Goal: Information Seeking & Learning: Learn about a topic

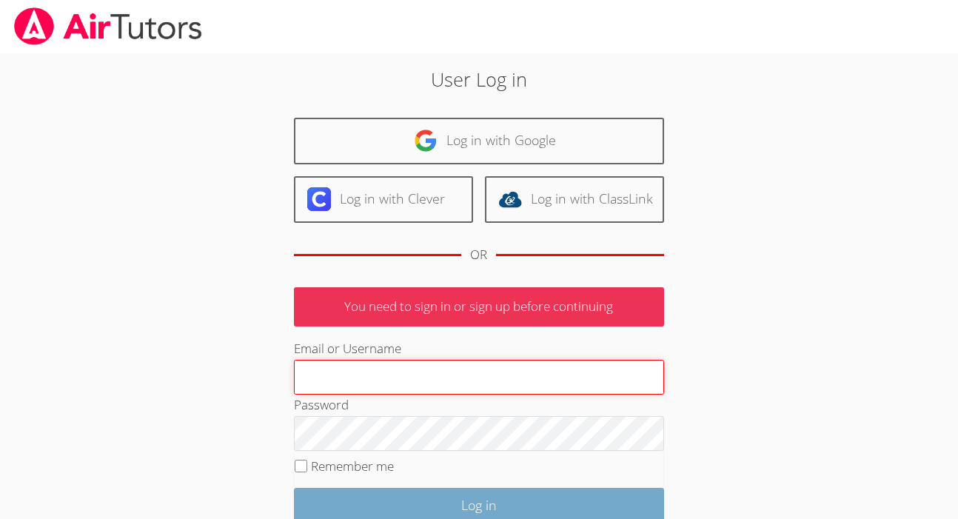
type input "kirsten.r.marino@gmail.com"
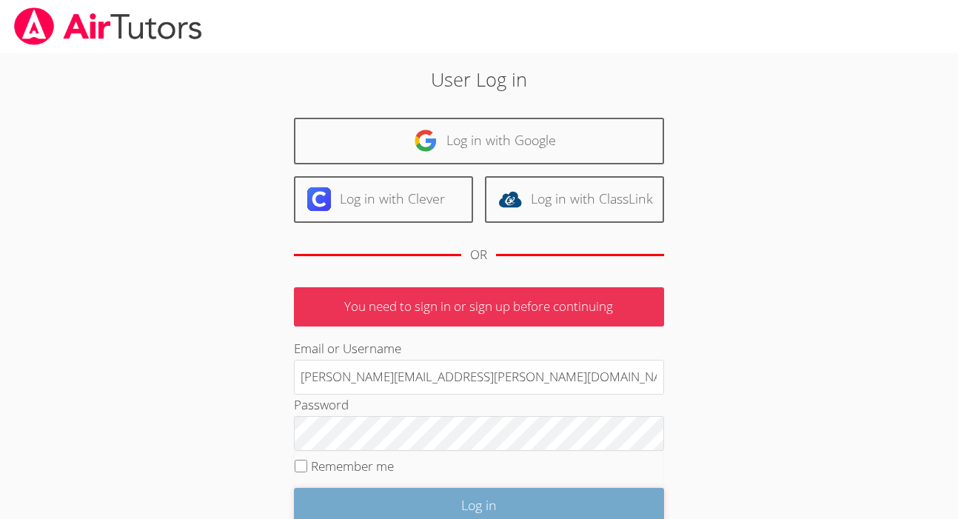
click at [437, 498] on input "Log in" at bounding box center [479, 505] width 370 height 35
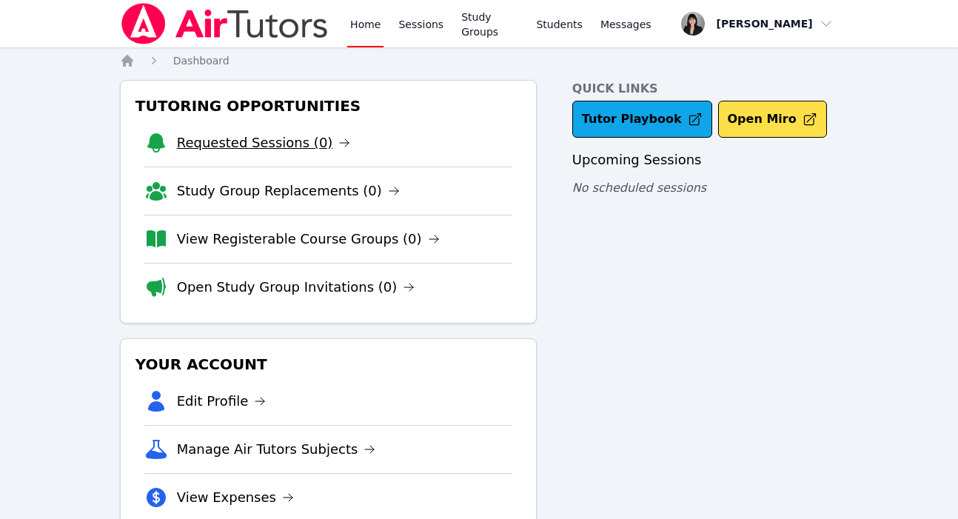
click at [263, 146] on link "Requested Sessions (0)" at bounding box center [264, 143] width 174 height 21
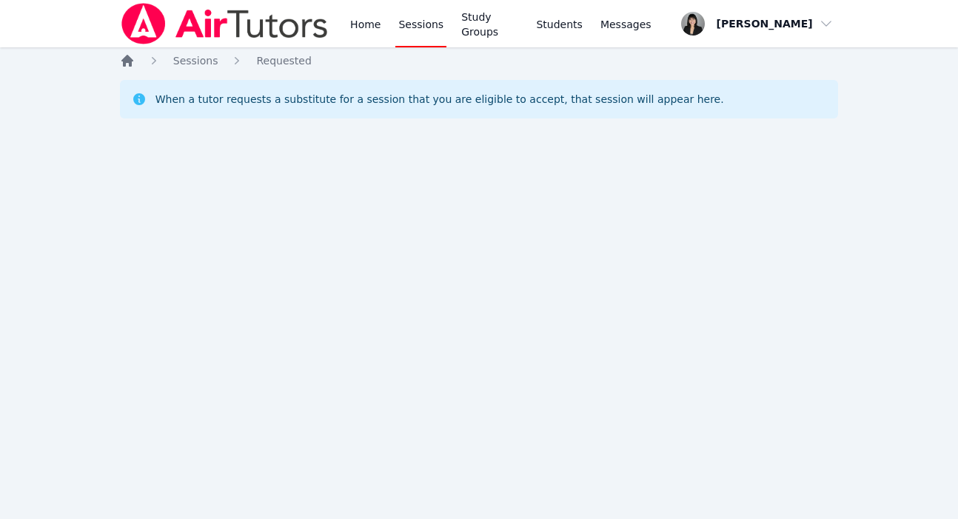
click at [123, 64] on icon "Breadcrumb" at bounding box center [127, 61] width 12 height 12
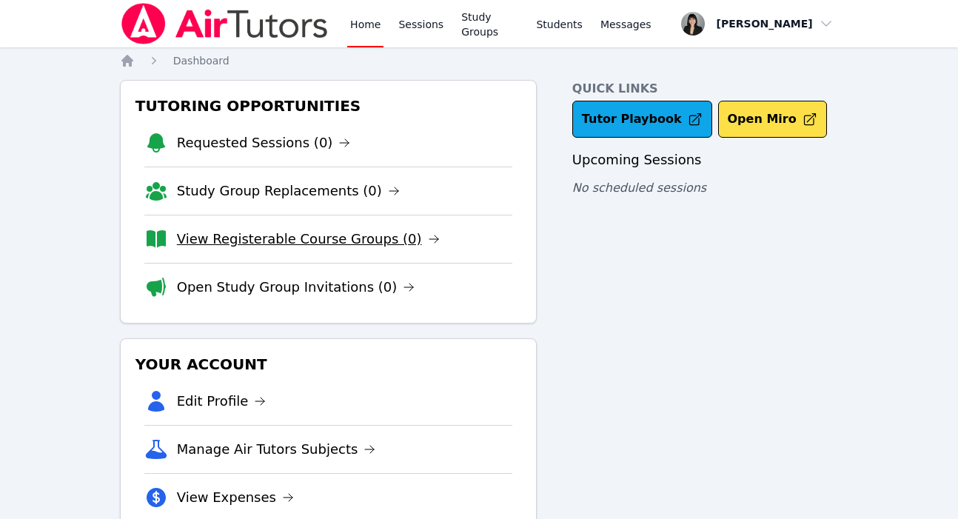
click at [261, 244] on link "View Registerable Course Groups (0)" at bounding box center [308, 239] width 263 height 21
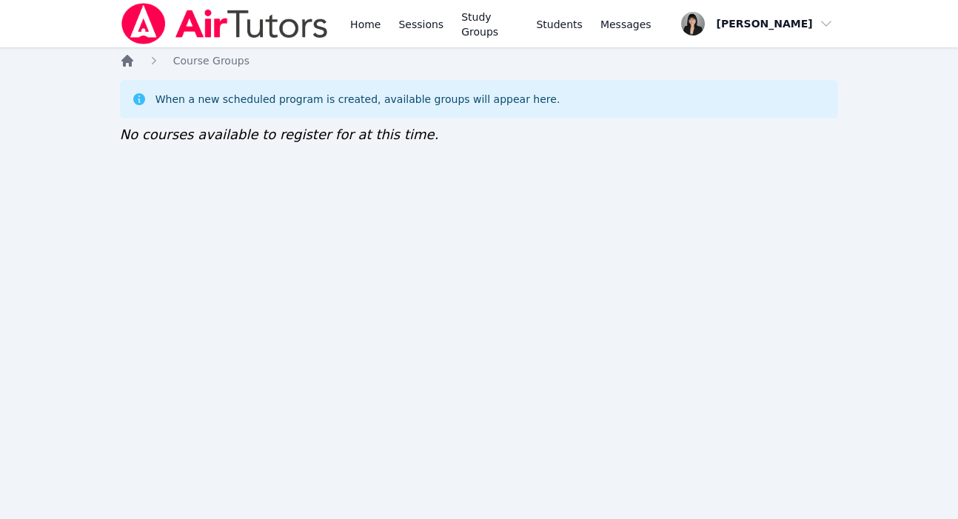
click at [127, 61] on icon "Breadcrumb" at bounding box center [127, 61] width 12 height 12
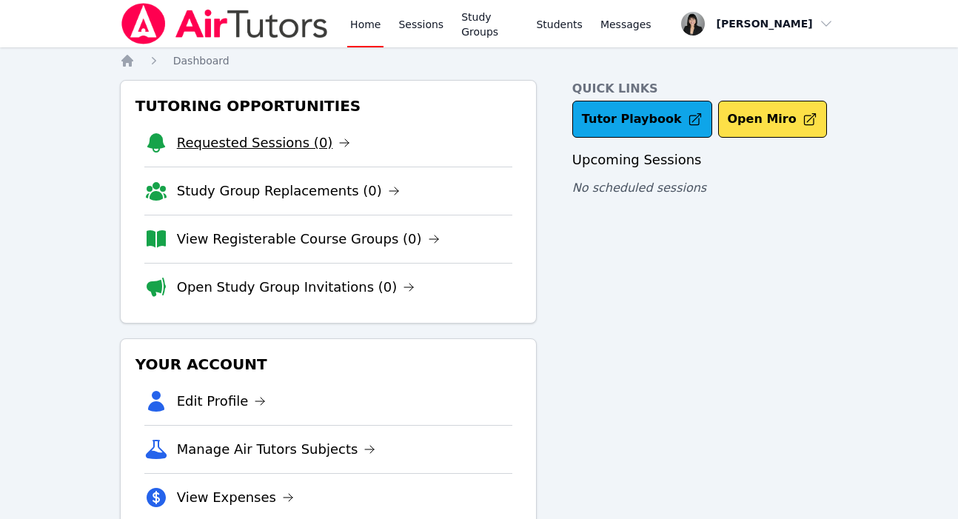
click at [338, 141] on icon at bounding box center [344, 143] width 12 height 12
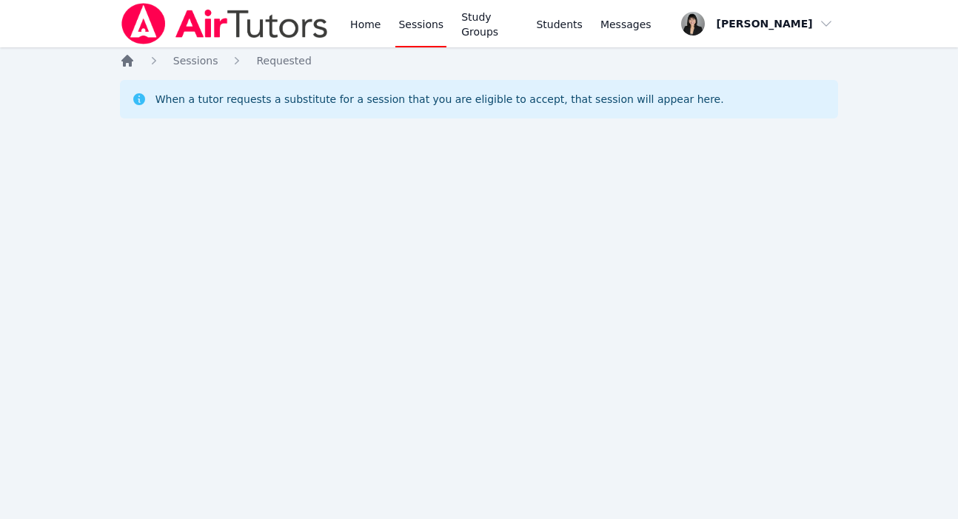
click at [129, 60] on icon "Breadcrumb" at bounding box center [127, 61] width 12 height 12
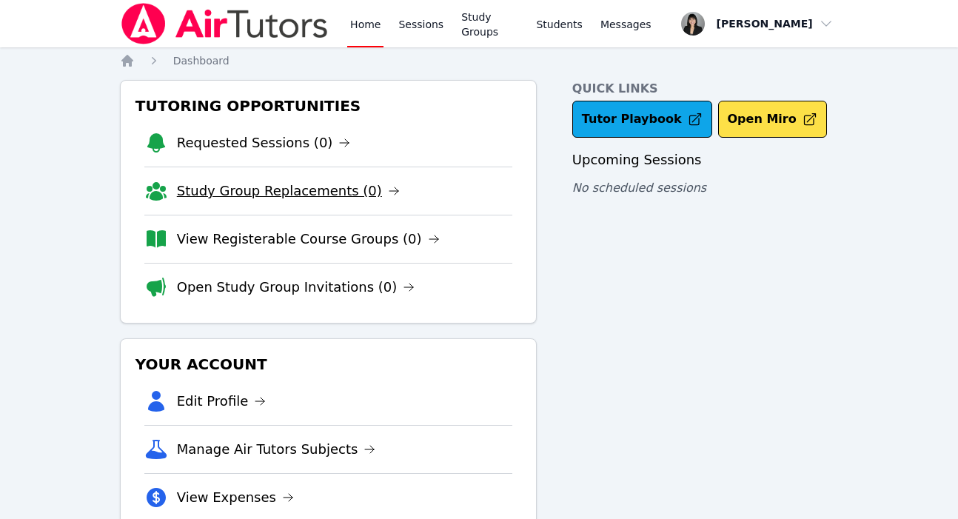
click at [230, 185] on link "Study Group Replacements (0)" at bounding box center [288, 191] width 223 height 21
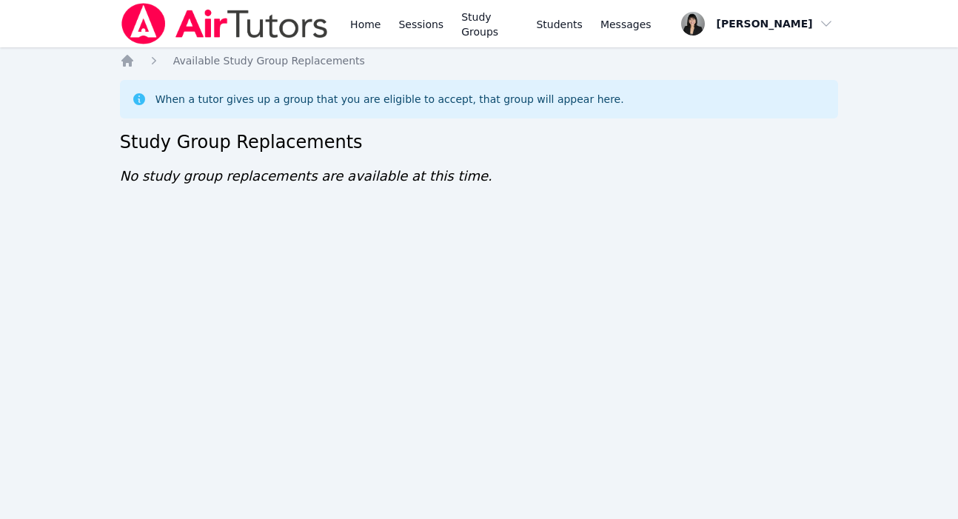
click at [136, 61] on ol "Home Available Study Group Replacements" at bounding box center [242, 60] width 245 height 15
click at [131, 59] on icon "Breadcrumb" at bounding box center [127, 61] width 12 height 12
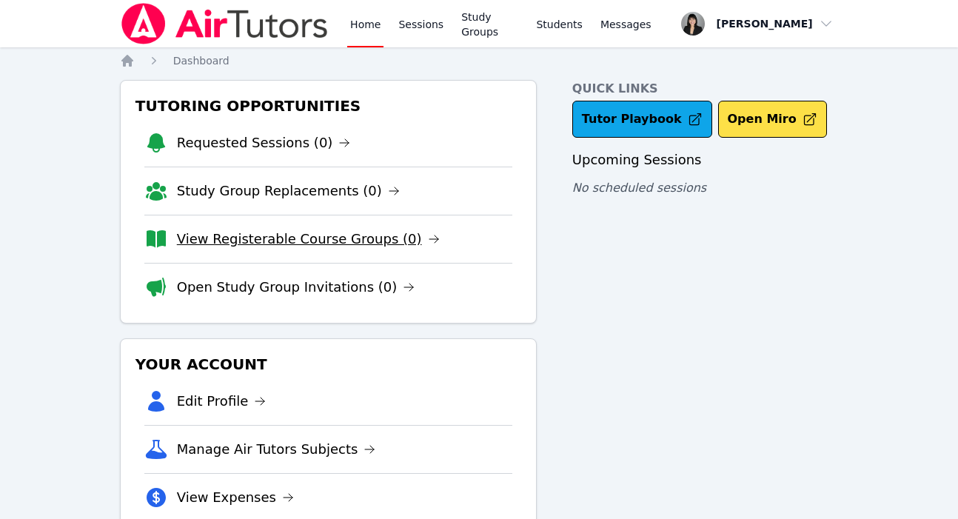
click at [250, 244] on link "View Registerable Course Groups (0)" at bounding box center [308, 239] width 263 height 21
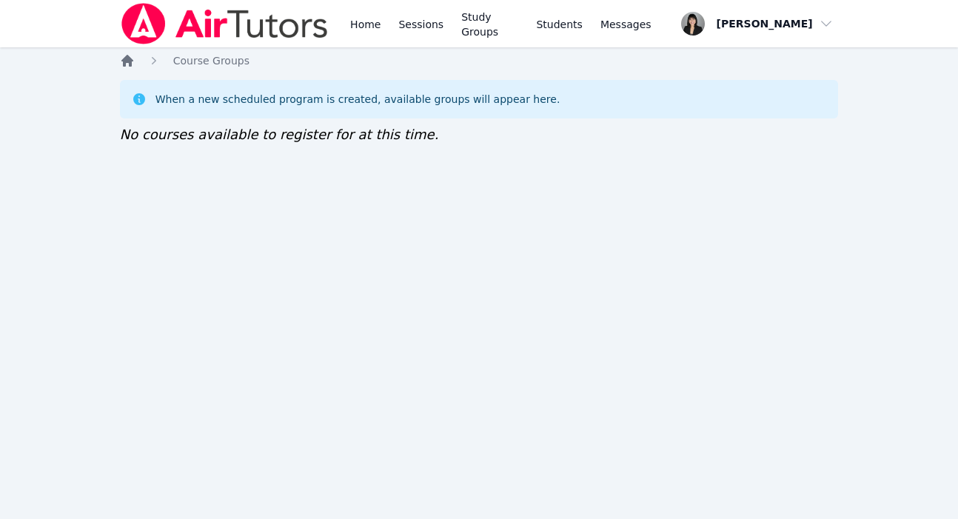
click at [131, 65] on icon "Breadcrumb" at bounding box center [127, 60] width 15 height 15
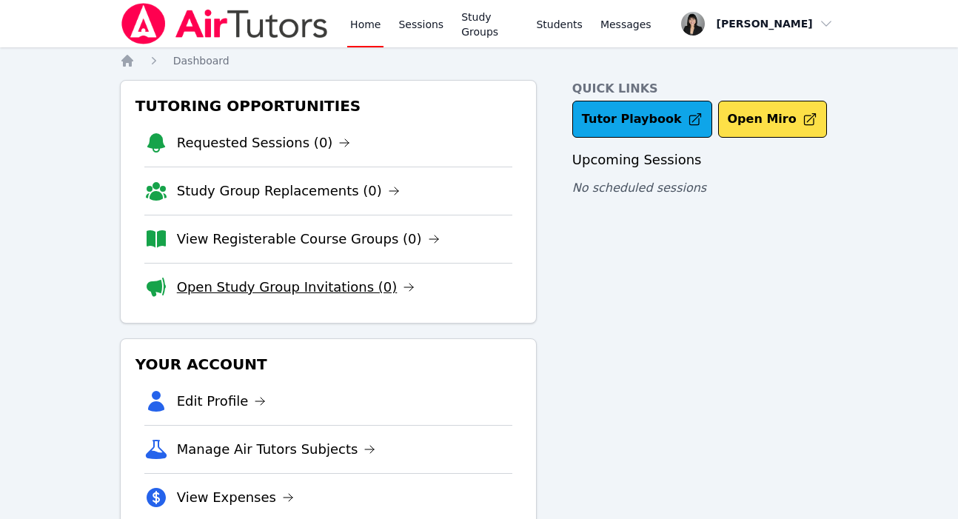
click at [248, 292] on link "Open Study Group Invitations (0)" at bounding box center [296, 287] width 238 height 21
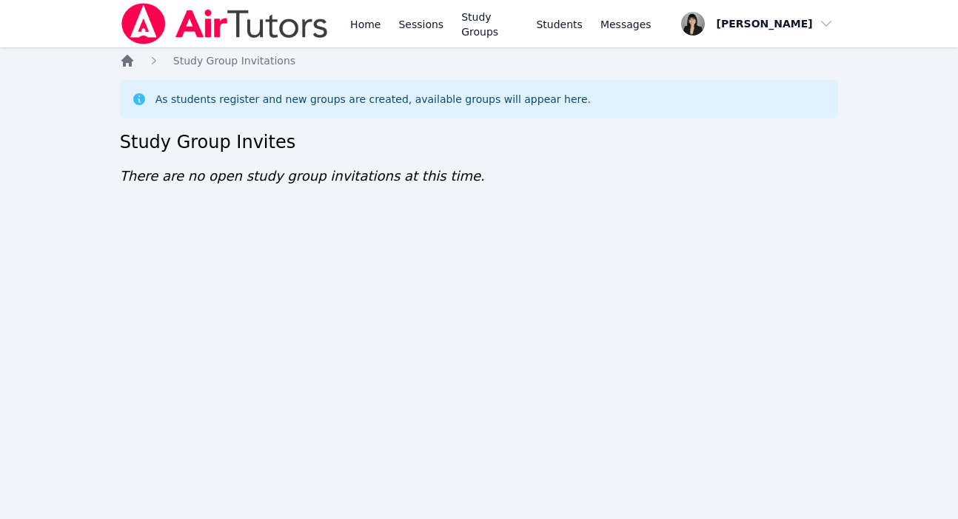
click at [131, 60] on icon "Breadcrumb" at bounding box center [127, 61] width 12 height 12
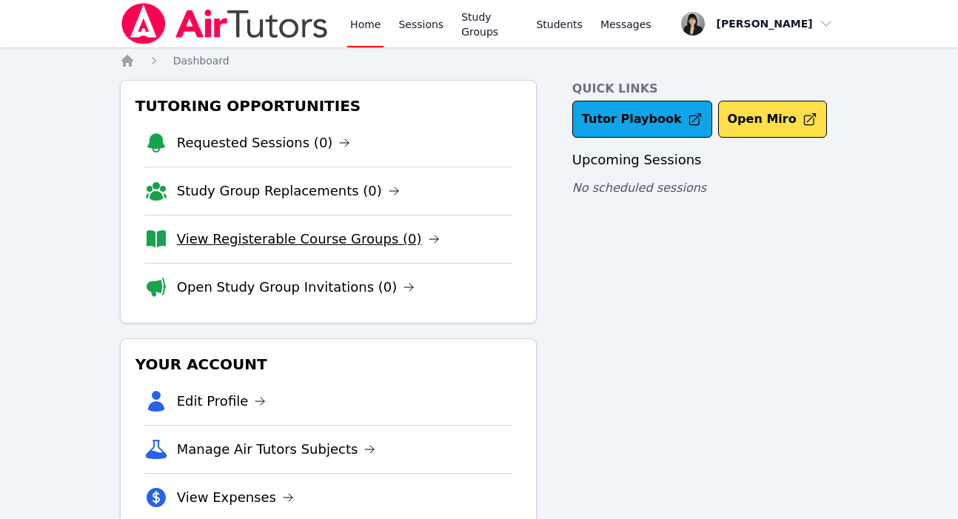
click at [264, 233] on link "View Registerable Course Groups (0)" at bounding box center [308, 239] width 263 height 21
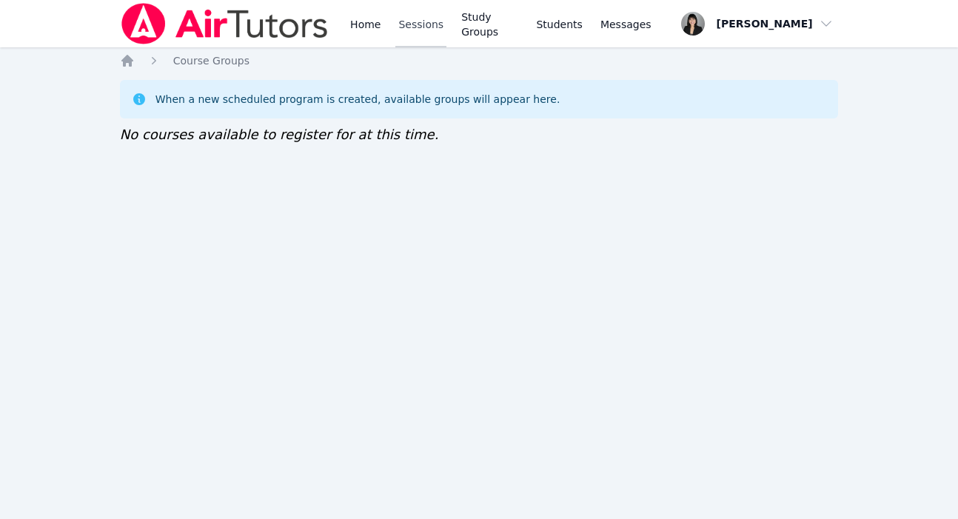
click at [406, 32] on link "Sessions" at bounding box center [420, 23] width 51 height 47
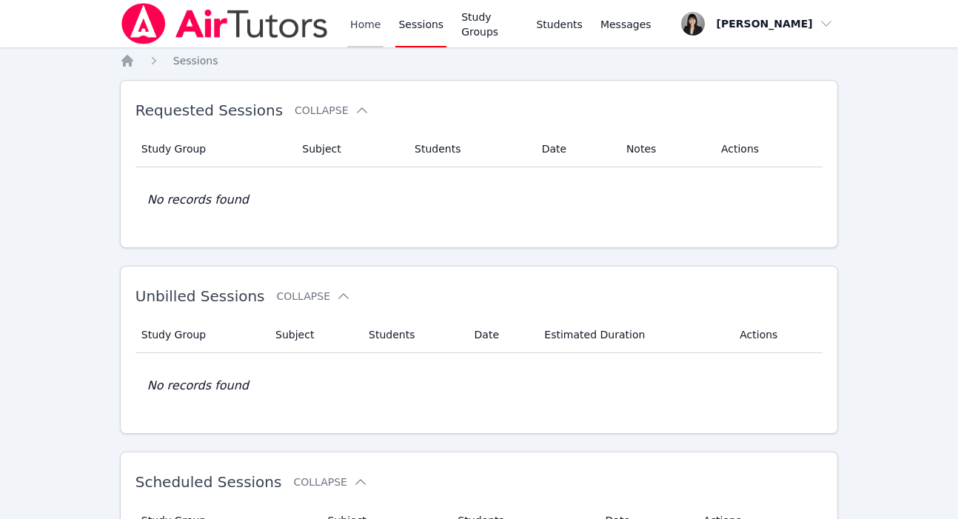
click at [360, 30] on link "Home" at bounding box center [365, 23] width 36 height 47
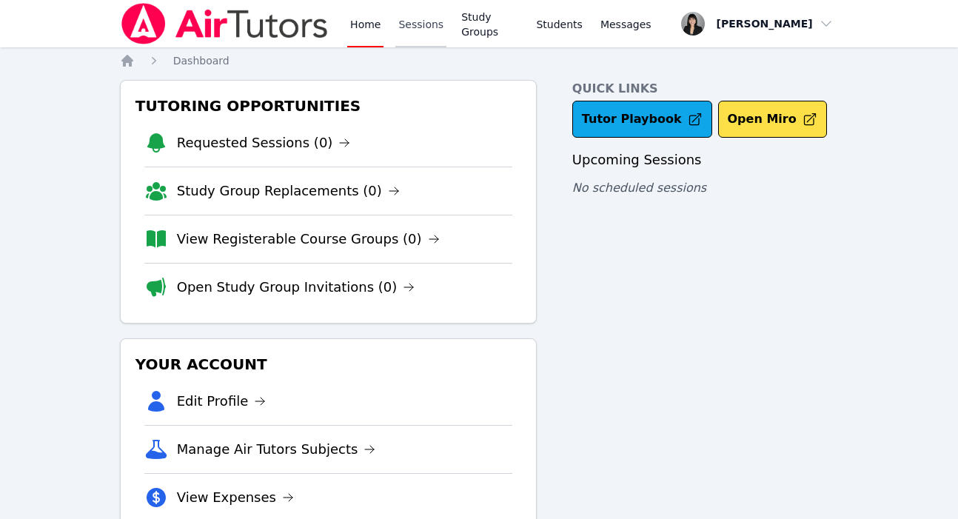
click at [421, 31] on link "Sessions" at bounding box center [420, 23] width 51 height 47
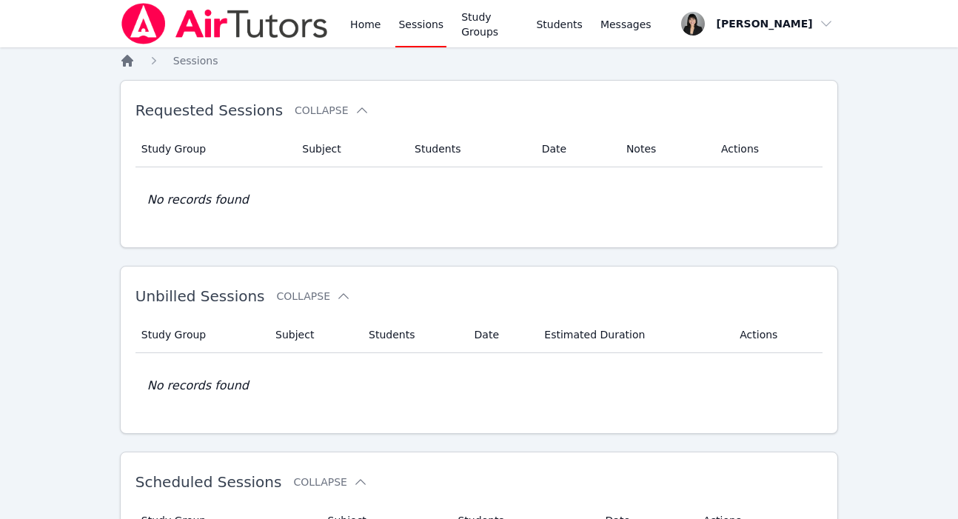
click at [128, 60] on icon "Breadcrumb" at bounding box center [127, 61] width 12 height 12
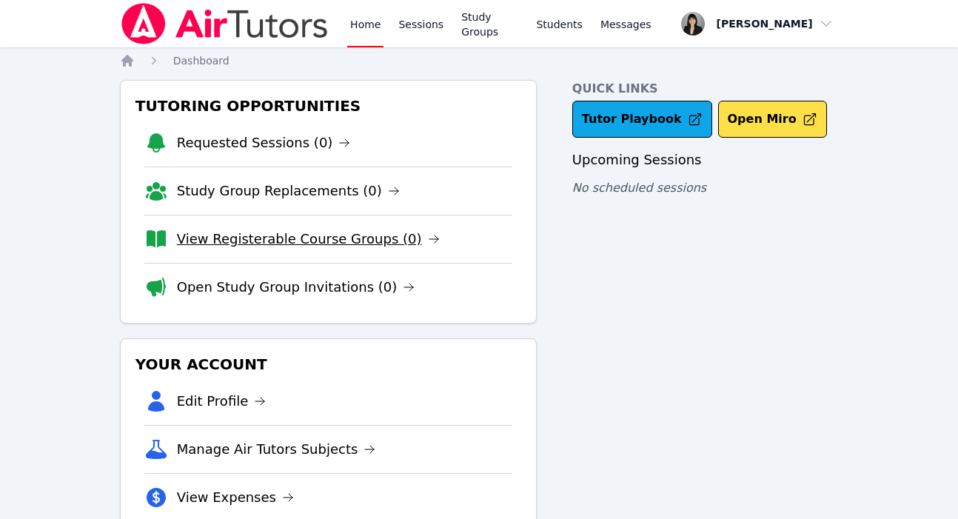
click at [308, 239] on link "View Registerable Course Groups (0)" at bounding box center [308, 239] width 263 height 21
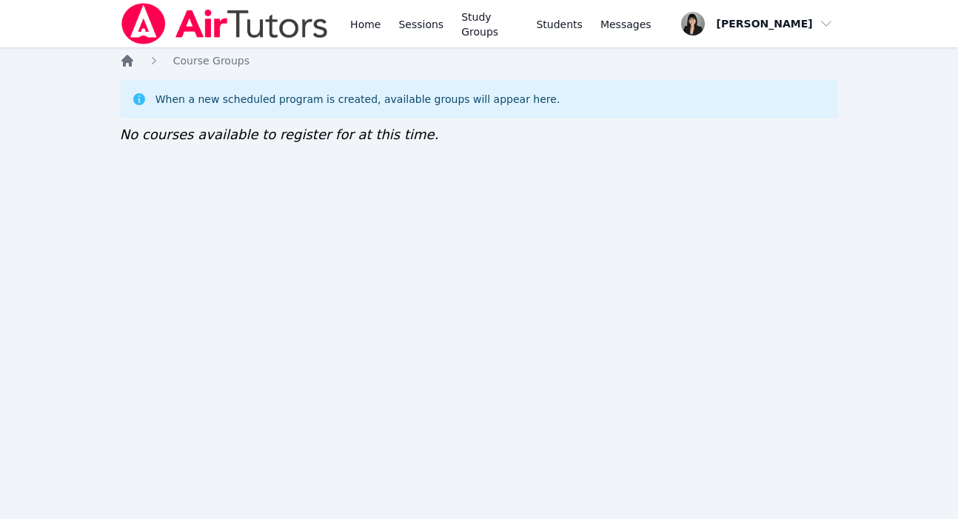
click at [123, 61] on icon "Breadcrumb" at bounding box center [127, 61] width 12 height 12
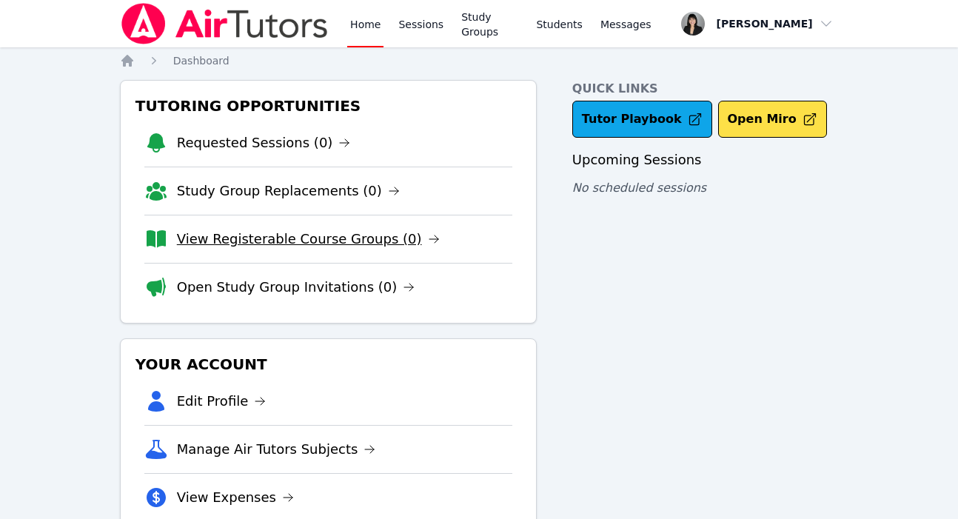
click at [235, 246] on link "View Registerable Course Groups (0)" at bounding box center [308, 239] width 263 height 21
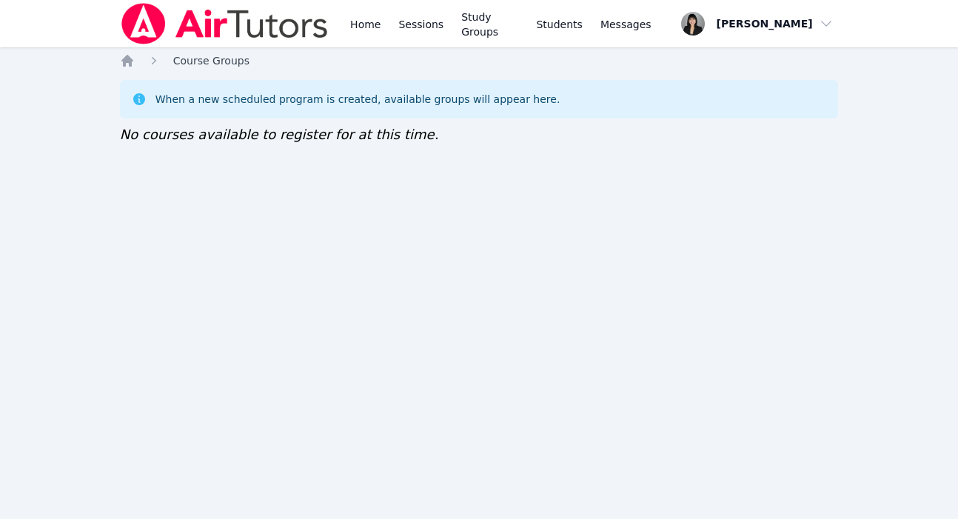
click at [217, 62] on span "Course Groups" at bounding box center [211, 61] width 76 height 12
click at [797, 24] on span "button" at bounding box center [756, 23] width 158 height 33
click at [711, 58] on link "Profile" at bounding box center [758, 57] width 142 height 27
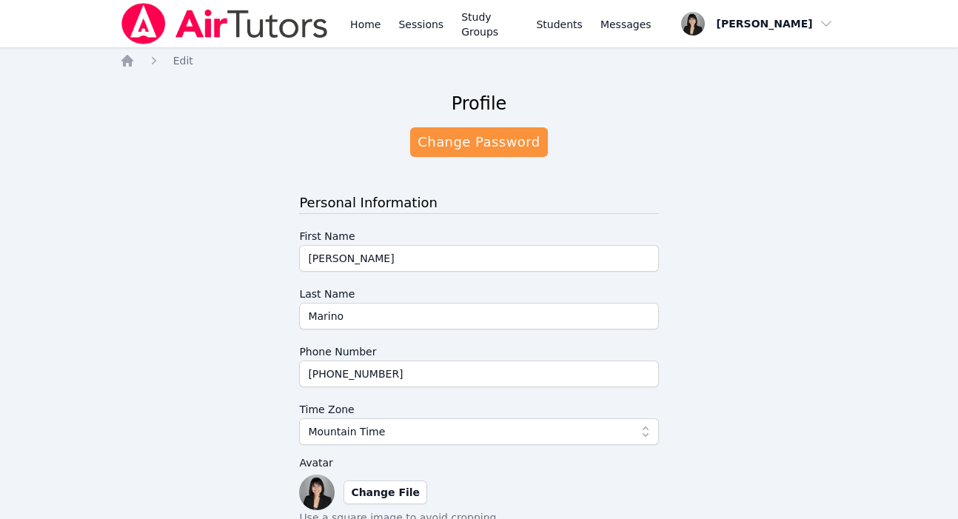
click at [139, 33] on img at bounding box center [225, 23] width 210 height 41
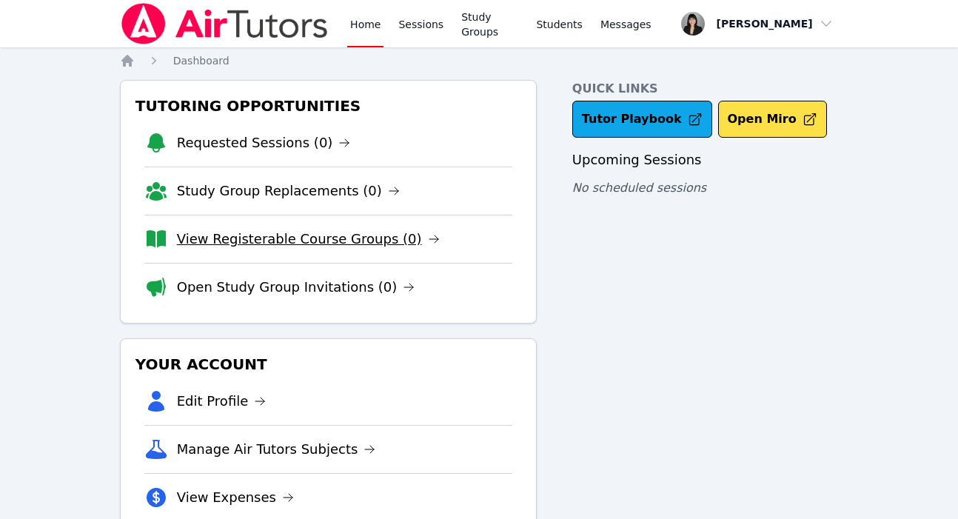
click at [277, 244] on link "View Registerable Course Groups (0)" at bounding box center [308, 239] width 263 height 21
